Goal: Find contact information: Find contact information

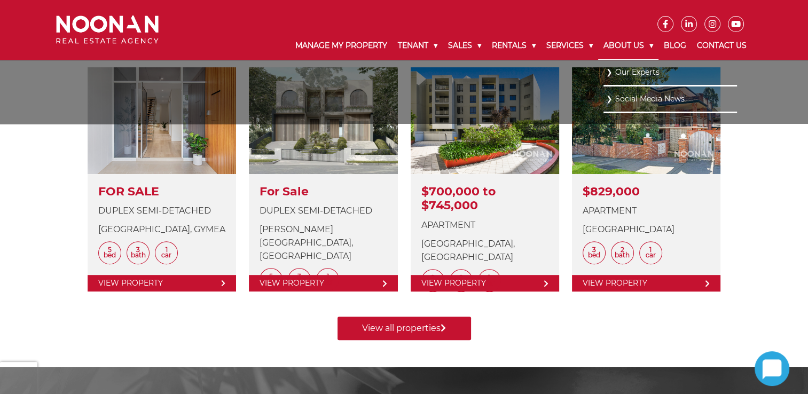
scroll to position [427, 0]
click at [624, 69] on link "Our Experts" at bounding box center [670, 72] width 128 height 14
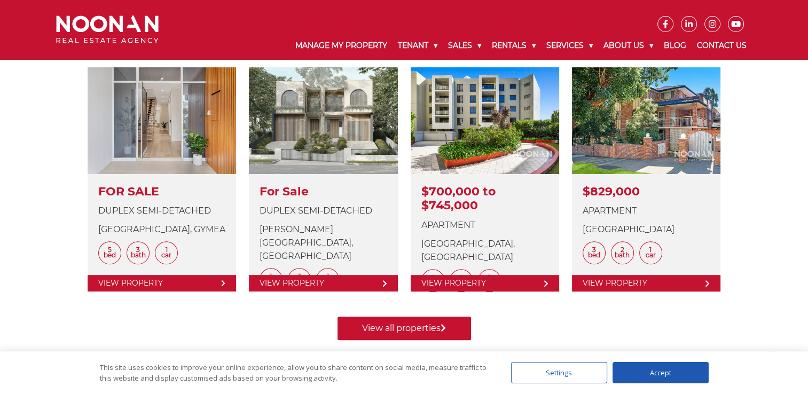
click at [648, 375] on div "Accept" at bounding box center [660, 372] width 96 height 21
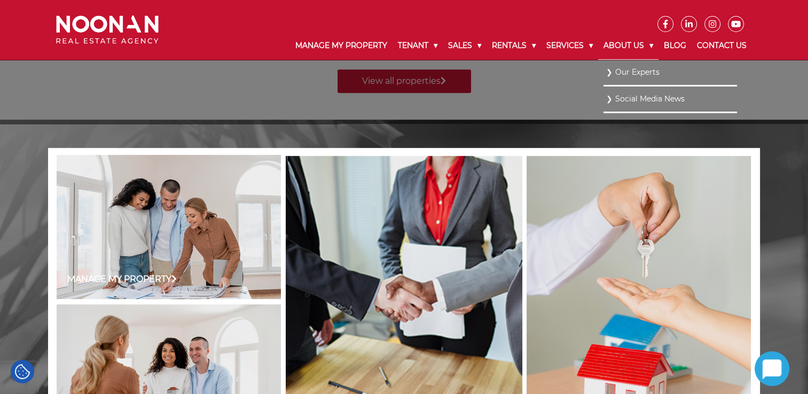
scroll to position [641, 0]
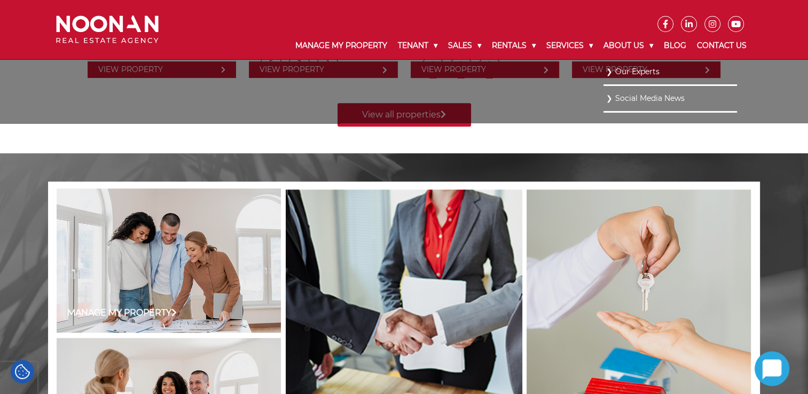
click at [626, 74] on link "Our Experts" at bounding box center [670, 72] width 128 height 14
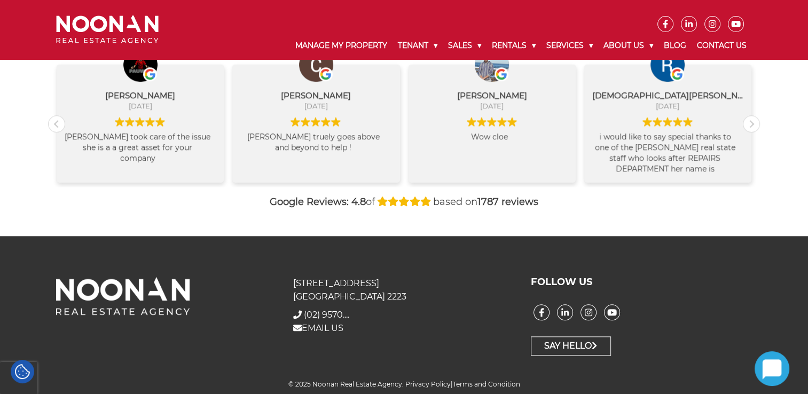
scroll to position [1181, 0]
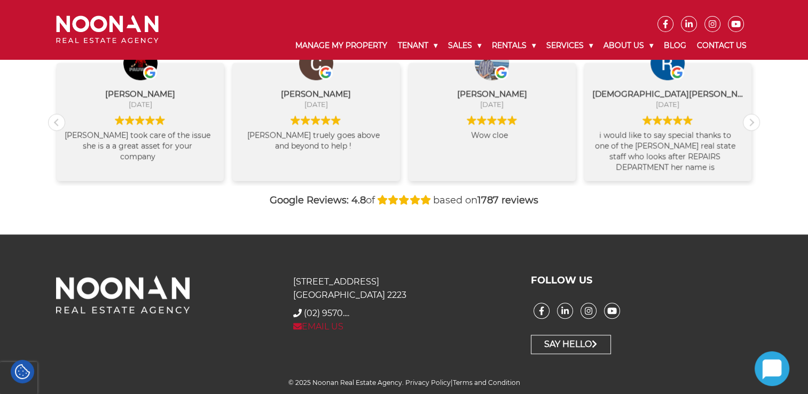
click at [336, 327] on link "EMAIL US" at bounding box center [318, 326] width 50 height 10
drag, startPoint x: 296, startPoint y: 280, endPoint x: 372, endPoint y: 282, distance: 75.9
click at [354, 280] on p "[STREET_ADDRESS]" at bounding box center [403, 288] width 221 height 27
click at [267, 271] on div "[STREET_ADDRESS] + [PHONE_NUMBER] (02) 9570.... EMAIL US FOLLOW US Say Hello © …" at bounding box center [404, 314] width 808 height 160
drag, startPoint x: 295, startPoint y: 280, endPoint x: 386, endPoint y: 295, distance: 93.0
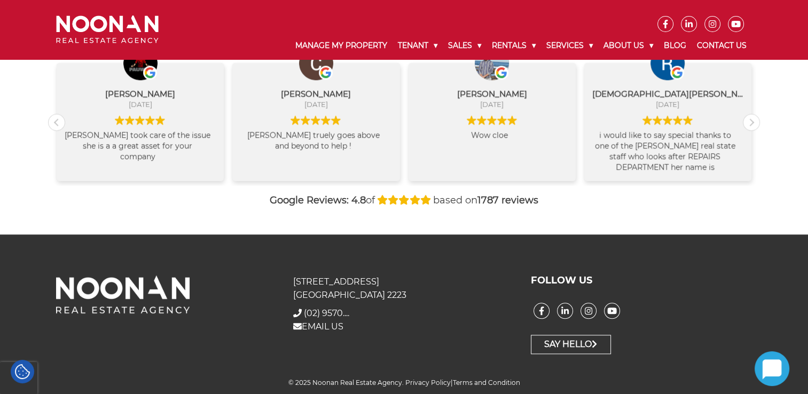
click at [386, 295] on p "[STREET_ADDRESS]" at bounding box center [403, 288] width 221 height 27
copy p "[STREET_ADDRESS]"
